Goal: Information Seeking & Learning: Learn about a topic

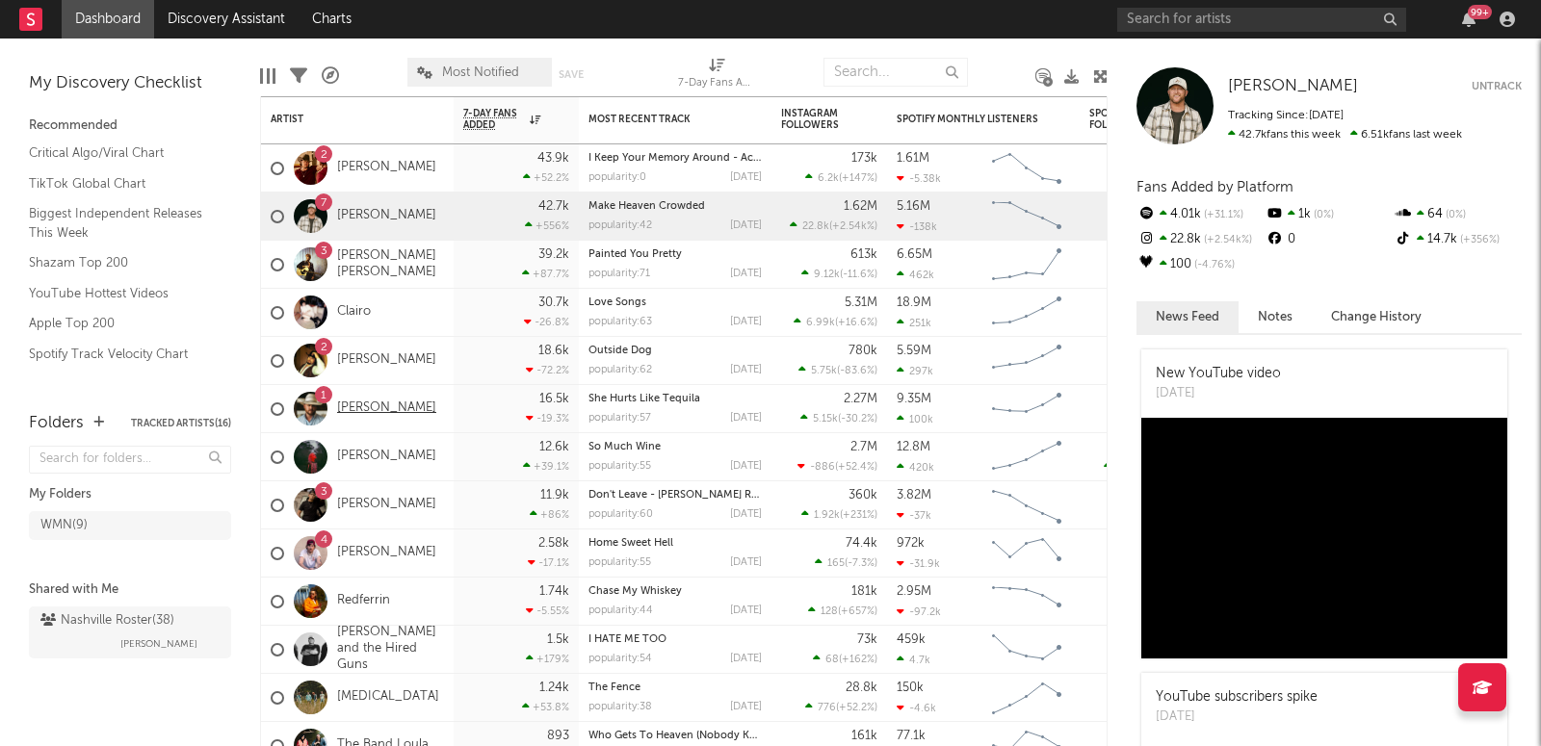
click at [364, 404] on link "[PERSON_NAME]" at bounding box center [386, 409] width 99 height 16
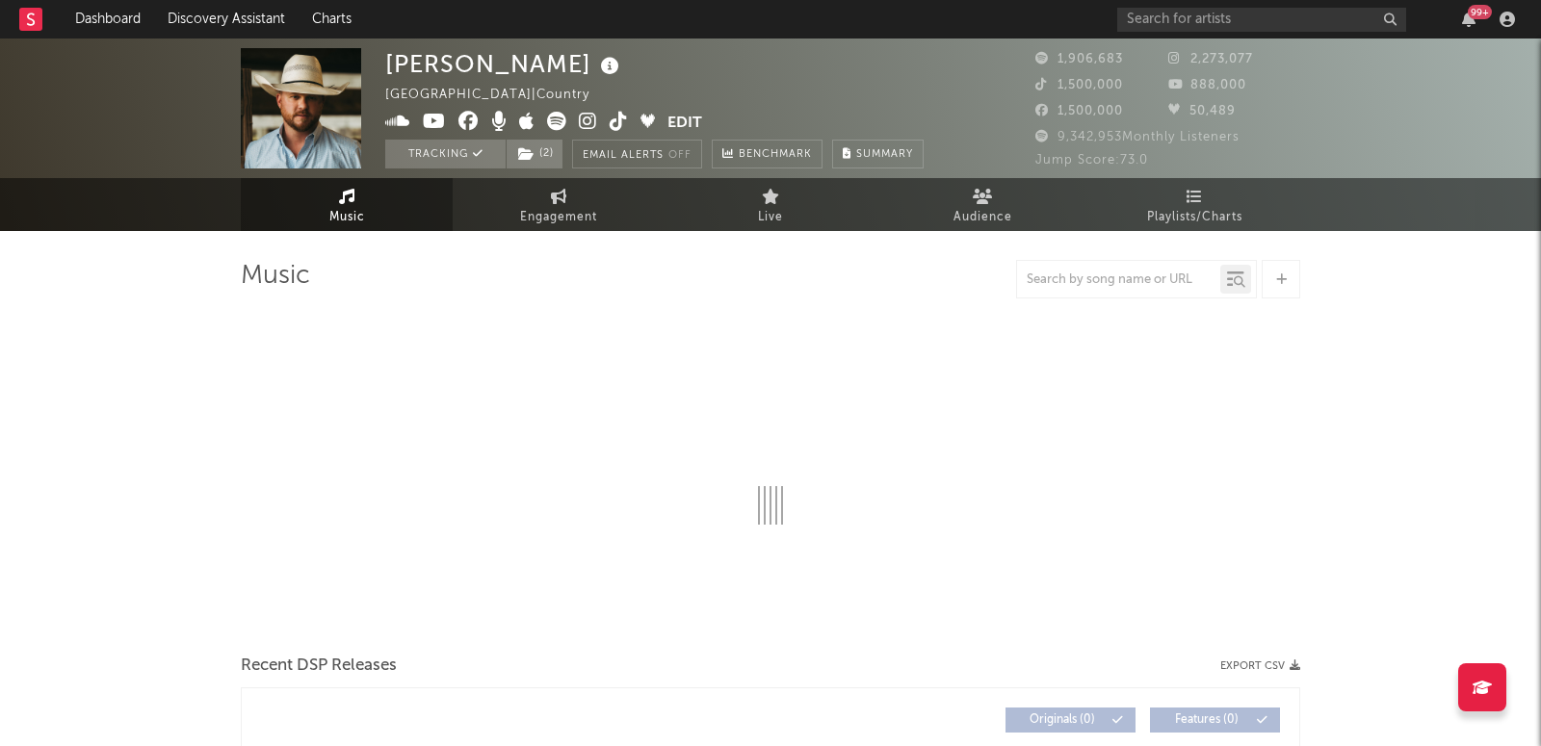
select select "6m"
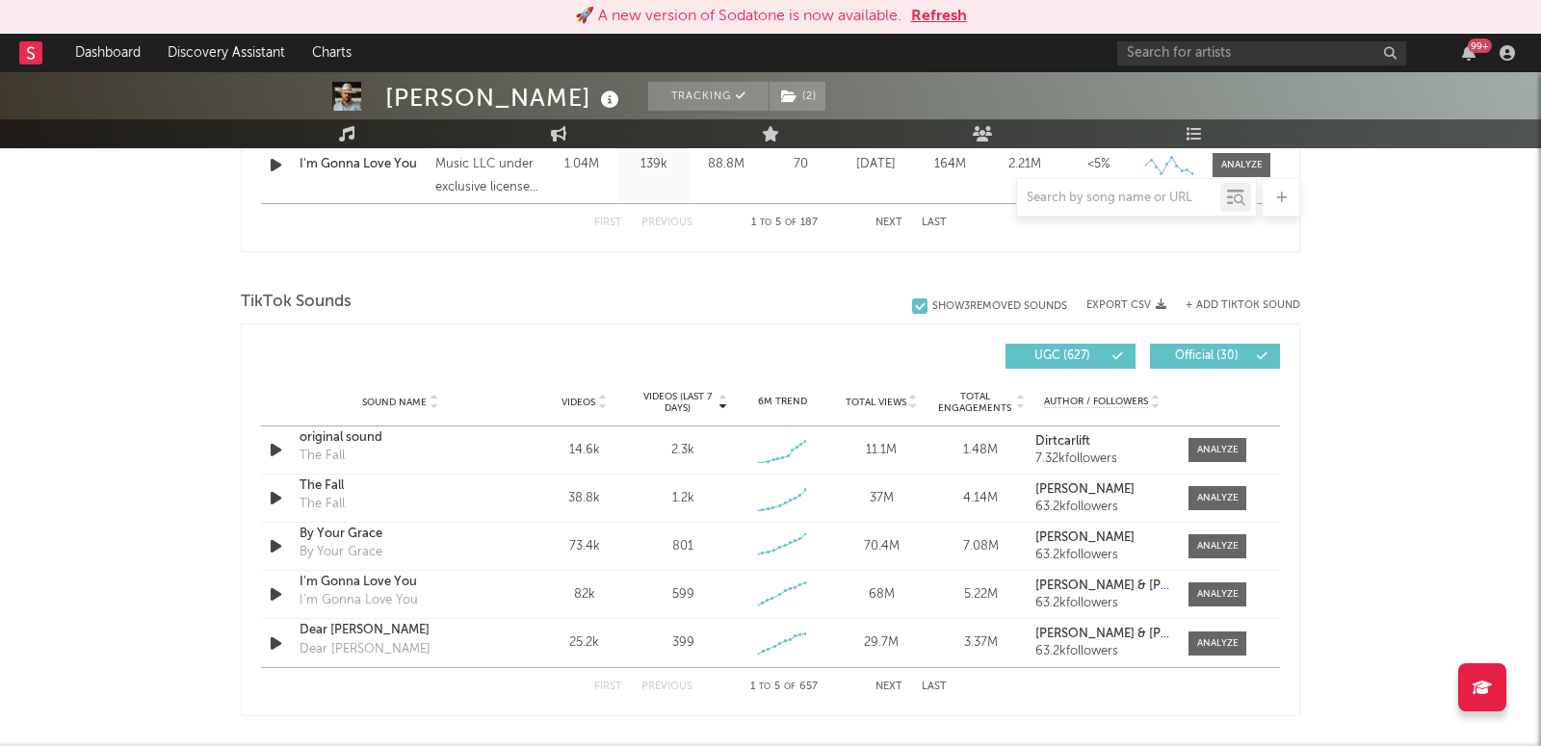
scroll to position [1185, 0]
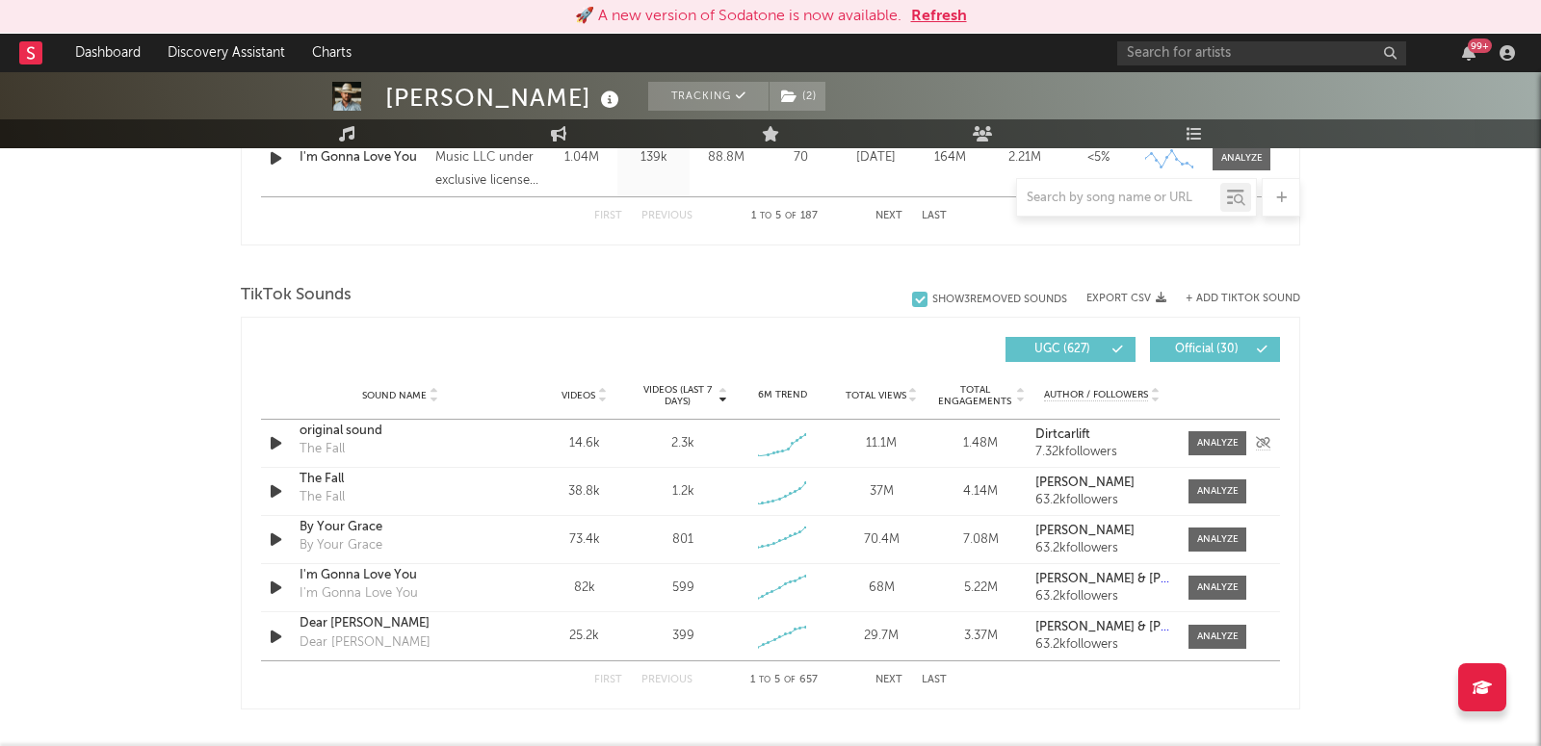
click at [275, 432] on icon "button" at bounding box center [276, 443] width 20 height 24
click at [276, 432] on icon "button" at bounding box center [275, 443] width 18 height 24
